Goal: Transaction & Acquisition: Purchase product/service

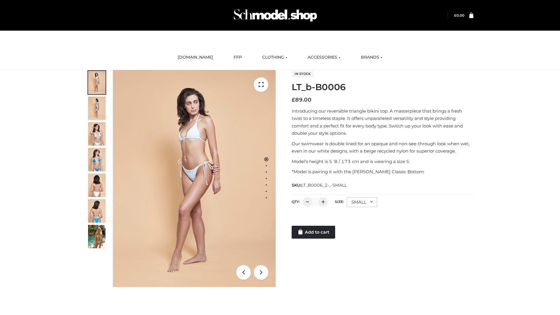
click at [314, 232] on link "Add to cart" at bounding box center [312, 232] width 43 height 13
